Goal: Information Seeking & Learning: Learn about a topic

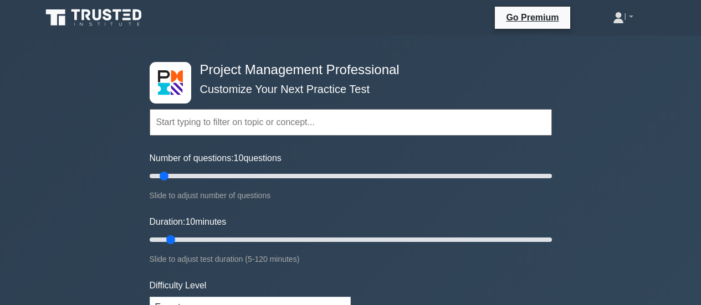
select select "expert"
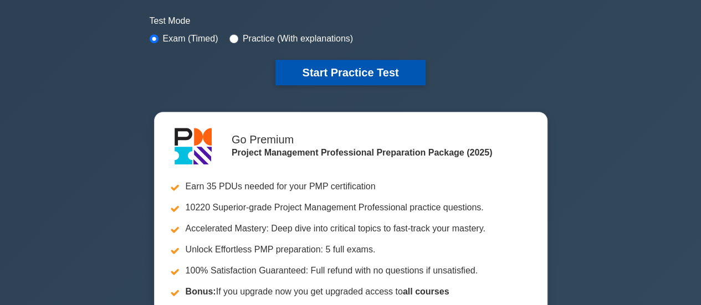
click at [373, 65] on button "Start Practice Test" at bounding box center [350, 72] width 150 height 25
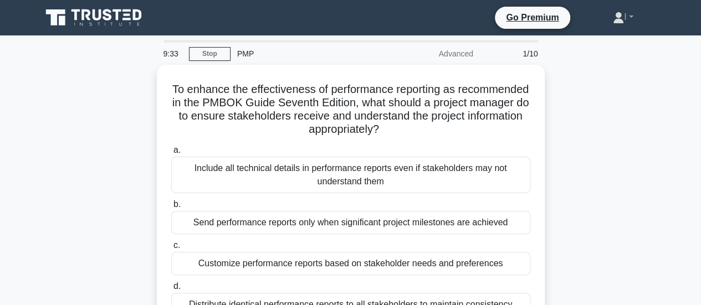
scroll to position [55, 0]
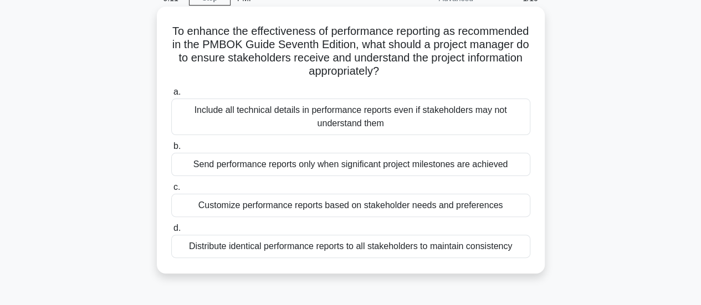
click at [390, 205] on div "Customize performance reports based on stakeholder needs and preferences" at bounding box center [350, 205] width 359 height 23
click at [171, 191] on input "c. Customize performance reports based on stakeholder needs and preferences" at bounding box center [171, 187] width 0 height 7
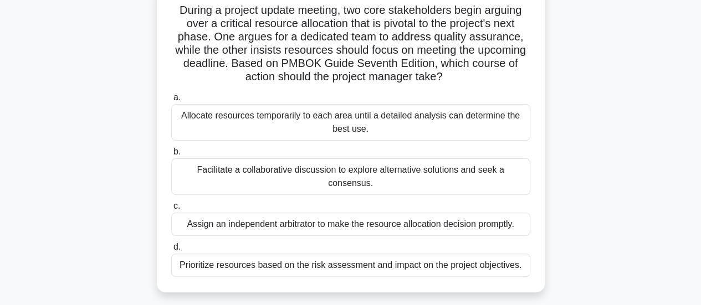
scroll to position [81, 0]
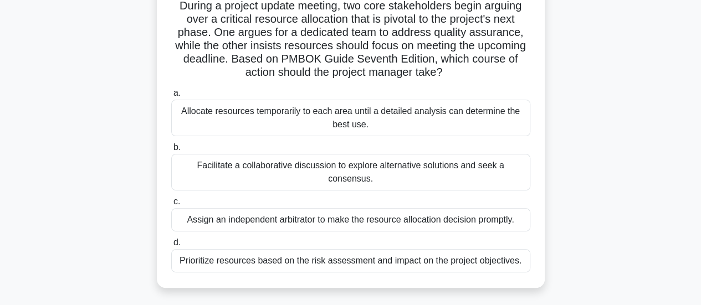
click at [447, 168] on div "Facilitate a collaborative discussion to explore alternative solutions and seek…" at bounding box center [350, 172] width 359 height 37
click at [171, 151] on input "b. Facilitate a collaborative discussion to explore alternative solutions and s…" at bounding box center [171, 147] width 0 height 7
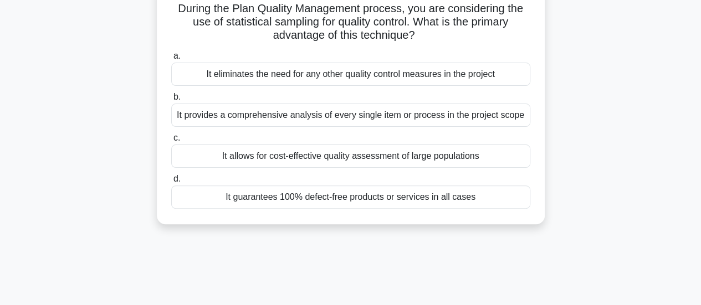
scroll to position [0, 0]
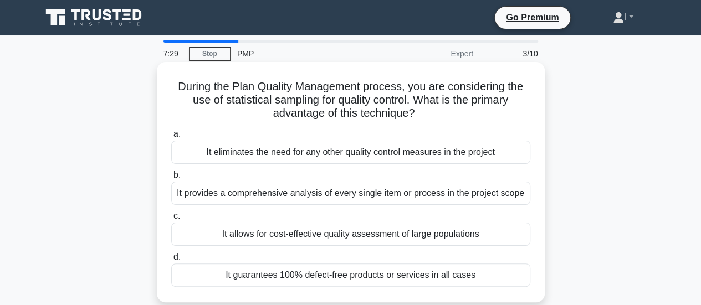
click at [486, 192] on div "It provides a comprehensive analysis of every single item or process in the pro…" at bounding box center [350, 193] width 359 height 23
click at [171, 179] on input "b. It provides a comprehensive analysis of every single item or process in the …" at bounding box center [171, 175] width 0 height 7
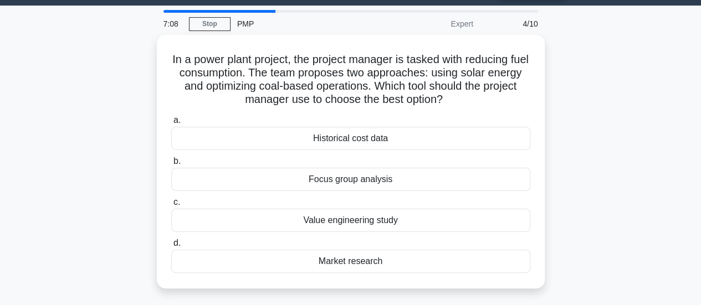
scroll to position [33, 0]
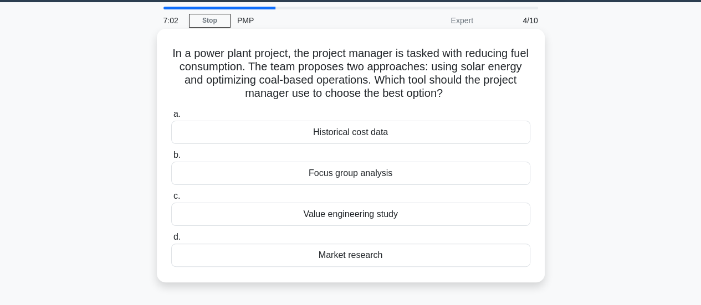
click at [414, 216] on div "Value engineering study" at bounding box center [350, 214] width 359 height 23
click at [171, 200] on input "c. Value engineering study" at bounding box center [171, 196] width 0 height 7
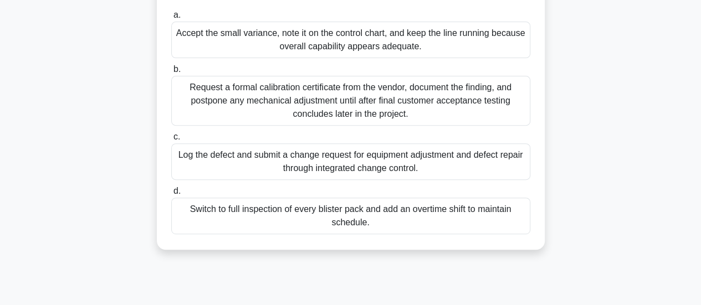
scroll to position [163, 0]
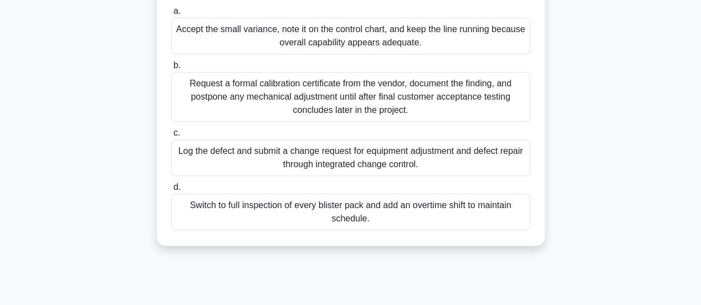
click at [419, 176] on div "Log the defect and submit a change request for equipment adjustment and defect …" at bounding box center [350, 158] width 359 height 37
click at [171, 137] on input "c. Log the defect and submit a change request for equipment adjustment and defe…" at bounding box center [171, 133] width 0 height 7
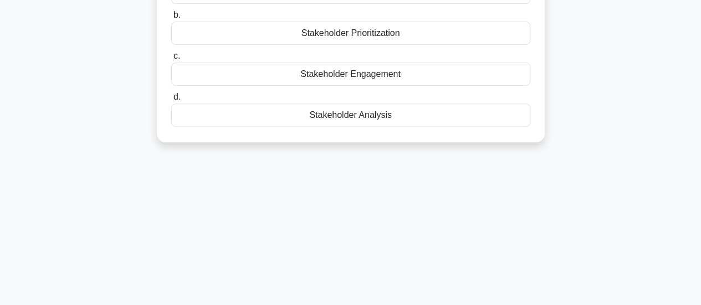
scroll to position [0, 0]
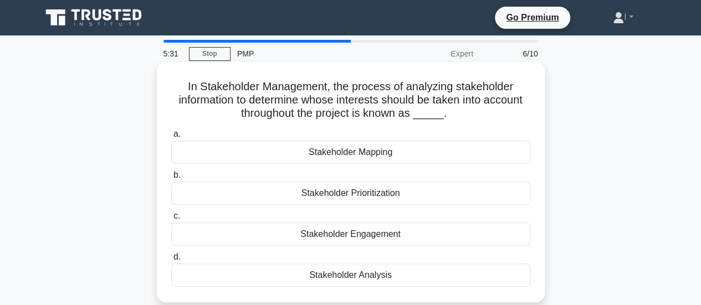
click at [421, 193] on div "Stakeholder Prioritization" at bounding box center [350, 193] width 359 height 23
click at [171, 179] on input "b. Stakeholder Prioritization" at bounding box center [171, 175] width 0 height 7
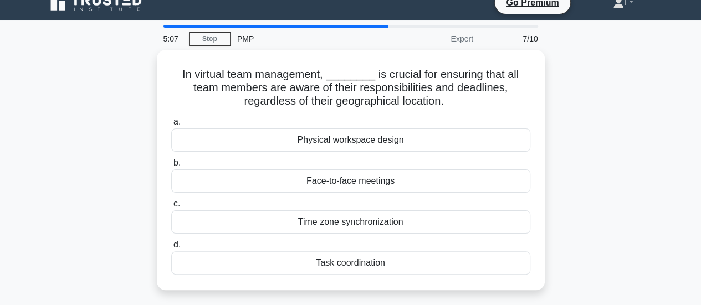
scroll to position [16, 0]
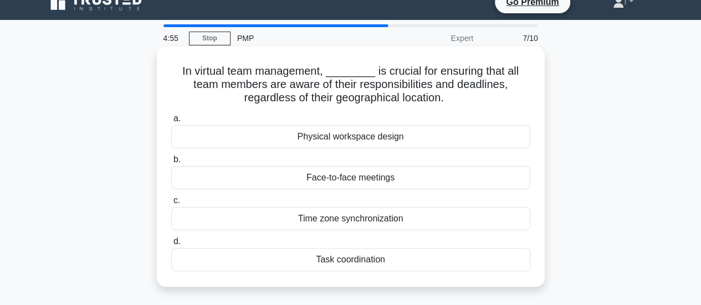
click at [383, 259] on div "Task coordination" at bounding box center [350, 259] width 359 height 23
click at [171, 245] on input "d. Task coordination" at bounding box center [171, 241] width 0 height 7
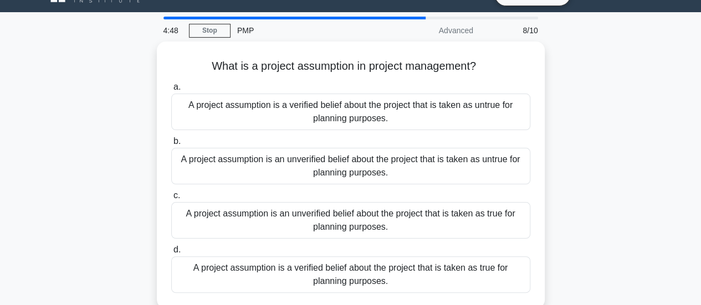
scroll to position [35, 0]
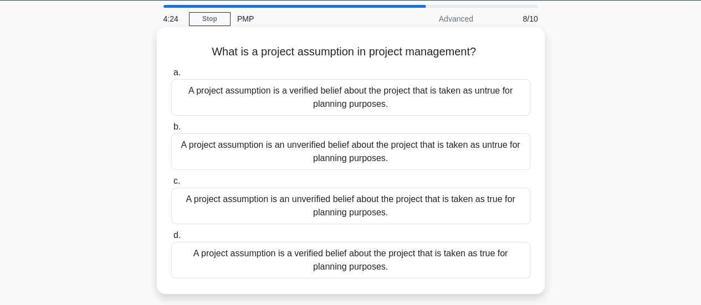
click at [440, 262] on div "A project assumption is a verified belief about the project that is taken as tr…" at bounding box center [350, 260] width 359 height 37
click at [171, 239] on input "d. A project assumption is a verified belief about the project that is taken as…" at bounding box center [171, 235] width 0 height 7
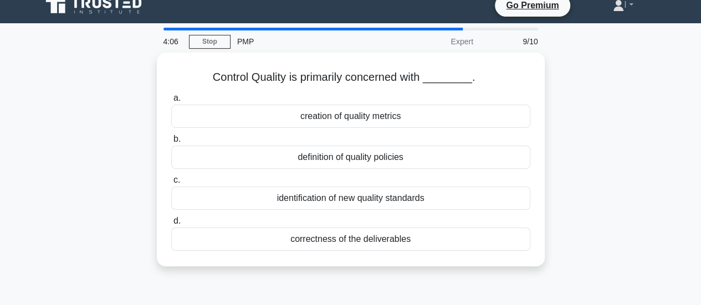
scroll to position [0, 0]
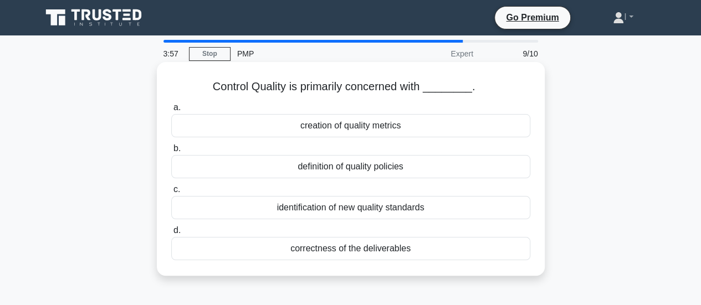
click at [441, 244] on div "correctness of the deliverables" at bounding box center [350, 248] width 359 height 23
click at [171, 234] on input "d. correctness of the deliverables" at bounding box center [171, 230] width 0 height 7
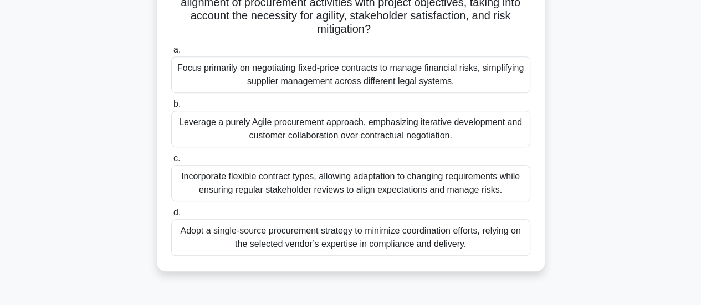
scroll to position [233, 0]
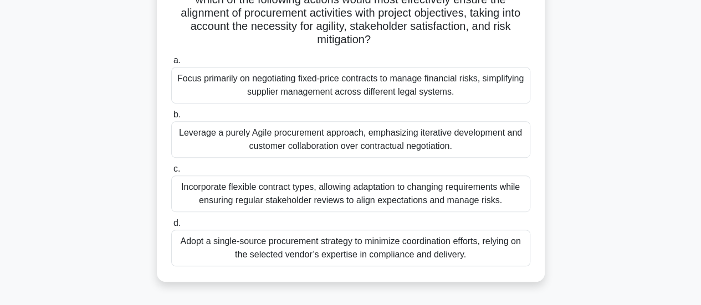
click at [472, 93] on div "Focus primarily on negotiating fixed-price contracts to manage financial risks,…" at bounding box center [350, 85] width 359 height 37
click at [171, 64] on input "a. Focus primarily on negotiating fixed-price contracts to manage financial ris…" at bounding box center [171, 60] width 0 height 7
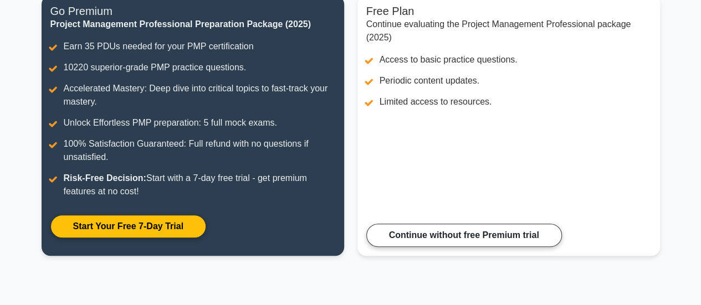
scroll to position [165, 0]
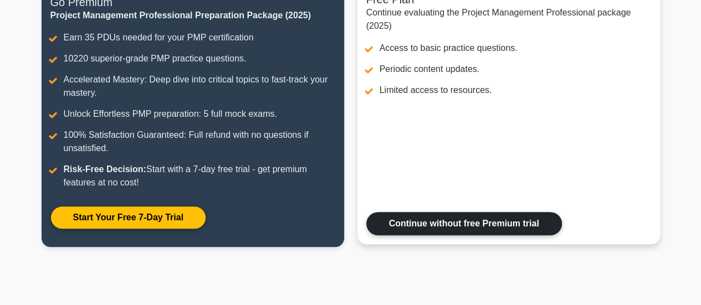
click at [461, 226] on link "Continue without free Premium trial" at bounding box center [463, 223] width 195 height 23
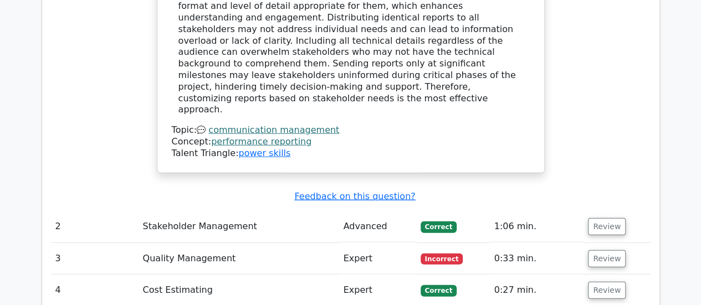
scroll to position [1350, 0]
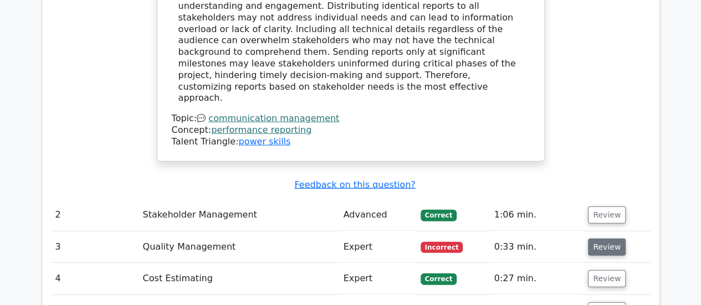
click at [615, 239] on button "Review" at bounding box center [607, 247] width 38 height 17
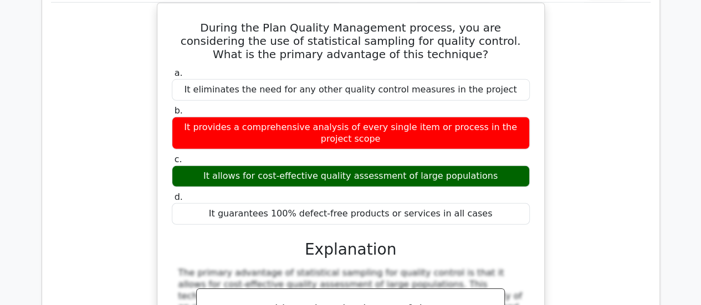
scroll to position [1887, 0]
